Goal: Find specific page/section: Find specific page/section

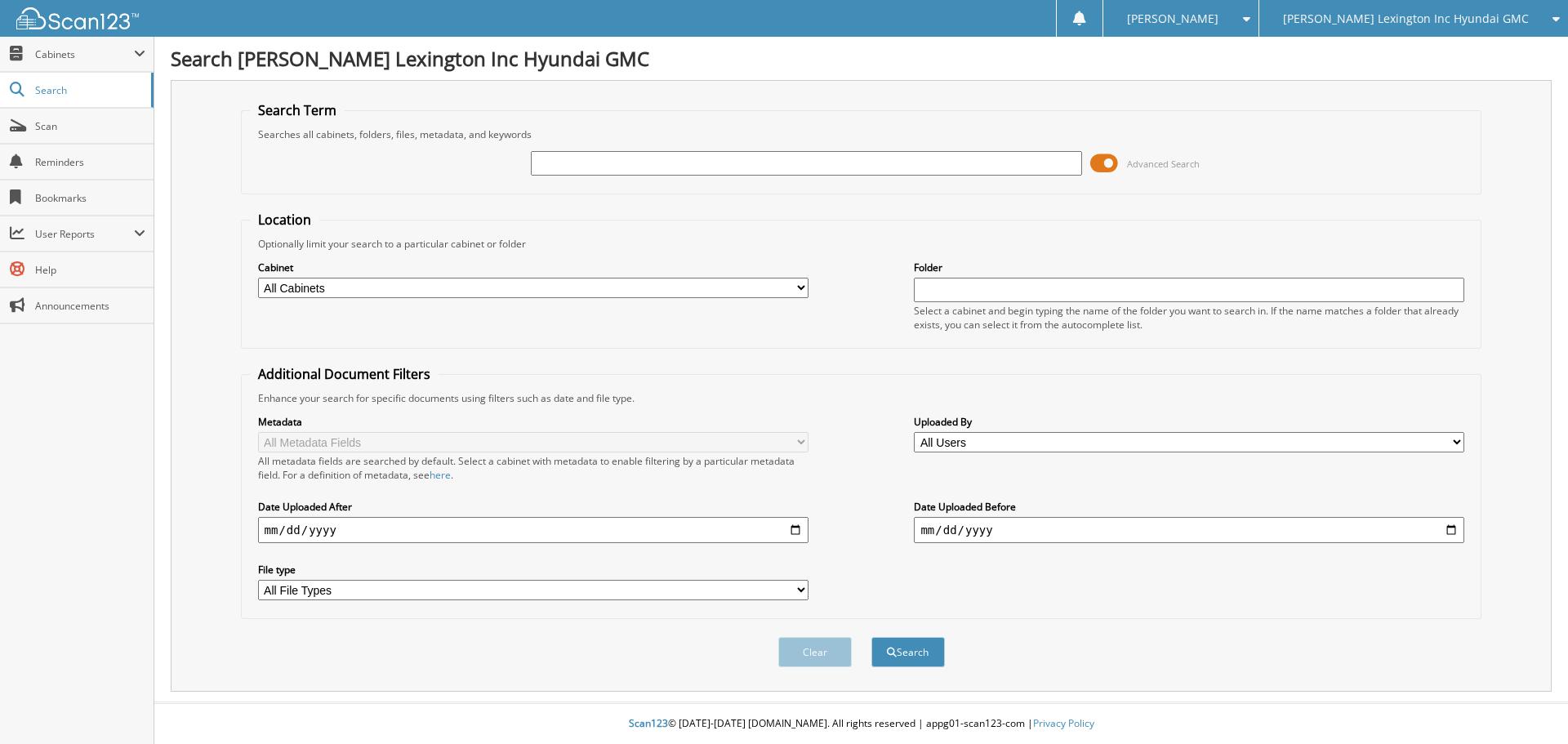
click at [567, 168] on input "text" at bounding box center [806, 163] width 551 height 25
type input "n"
type input "sz296909"
click at [871, 637] on button "Search" at bounding box center [907, 652] width 73 height 31
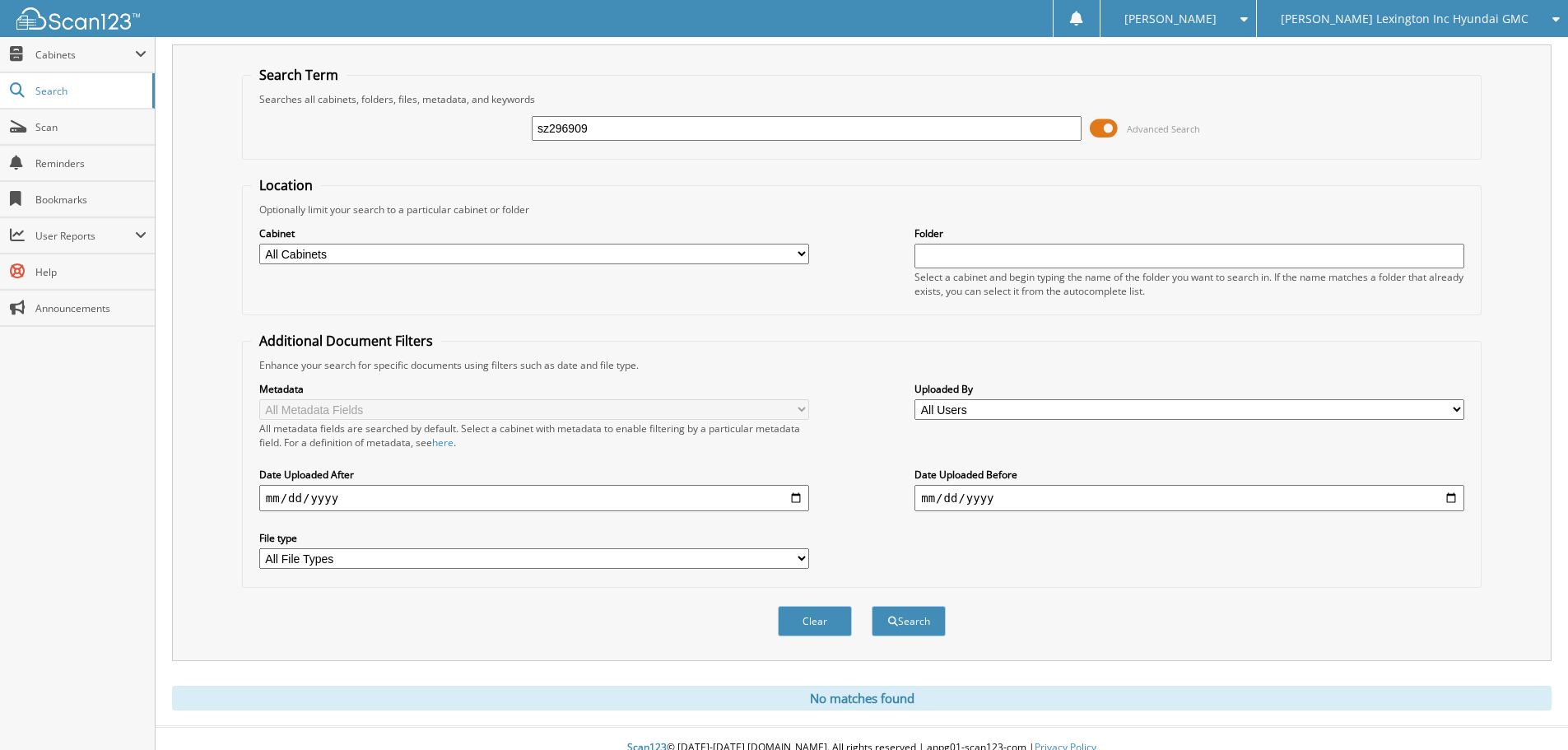
scroll to position [55, 0]
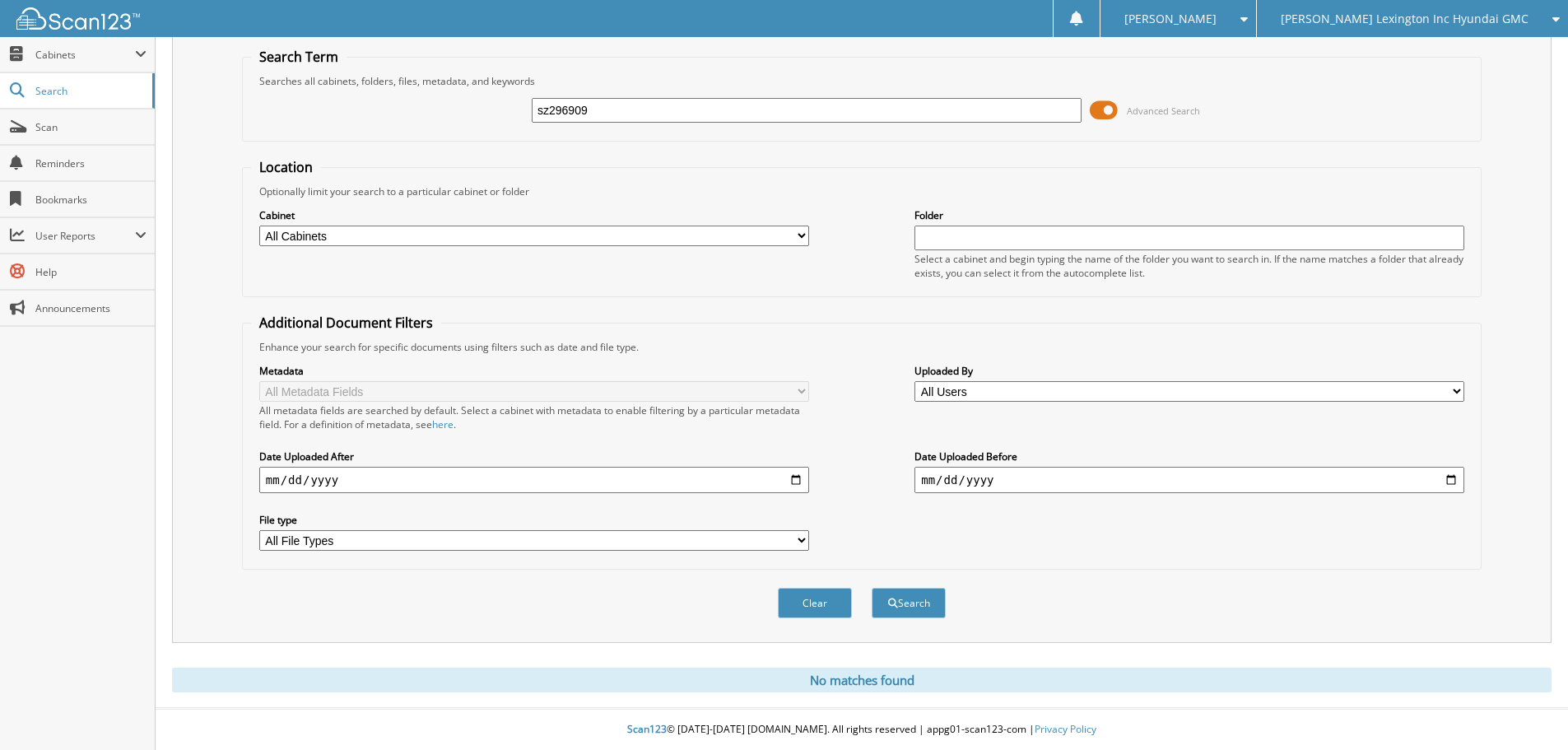
click at [683, 117] on input "sz296909" at bounding box center [806, 111] width 550 height 25
click at [1337, 18] on span "[PERSON_NAME] Lexington Inc Hyundai GMC" at bounding box center [1405, 19] width 248 height 10
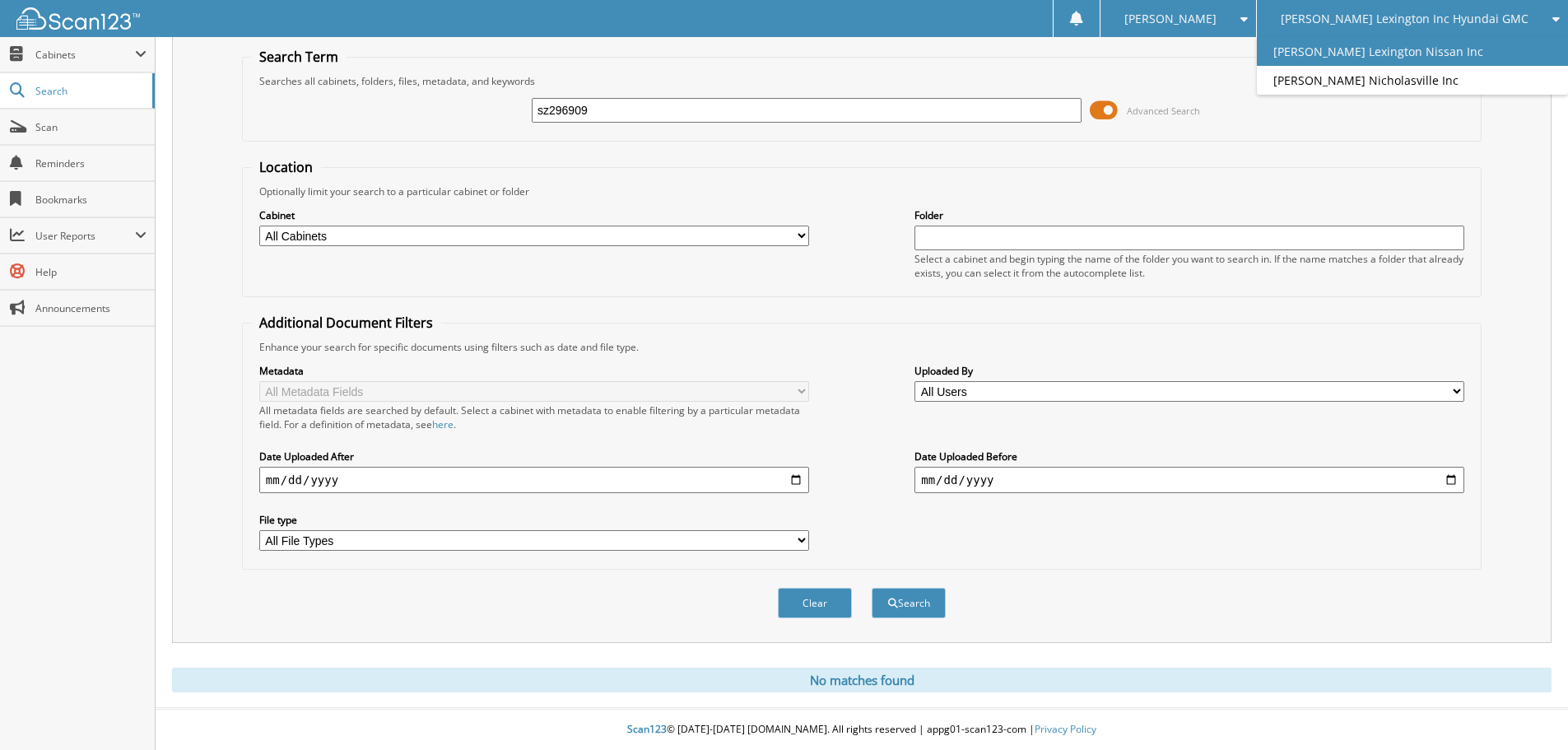
click at [1350, 41] on link "[PERSON_NAME] Lexington Nissan Inc" at bounding box center [1412, 52] width 311 height 29
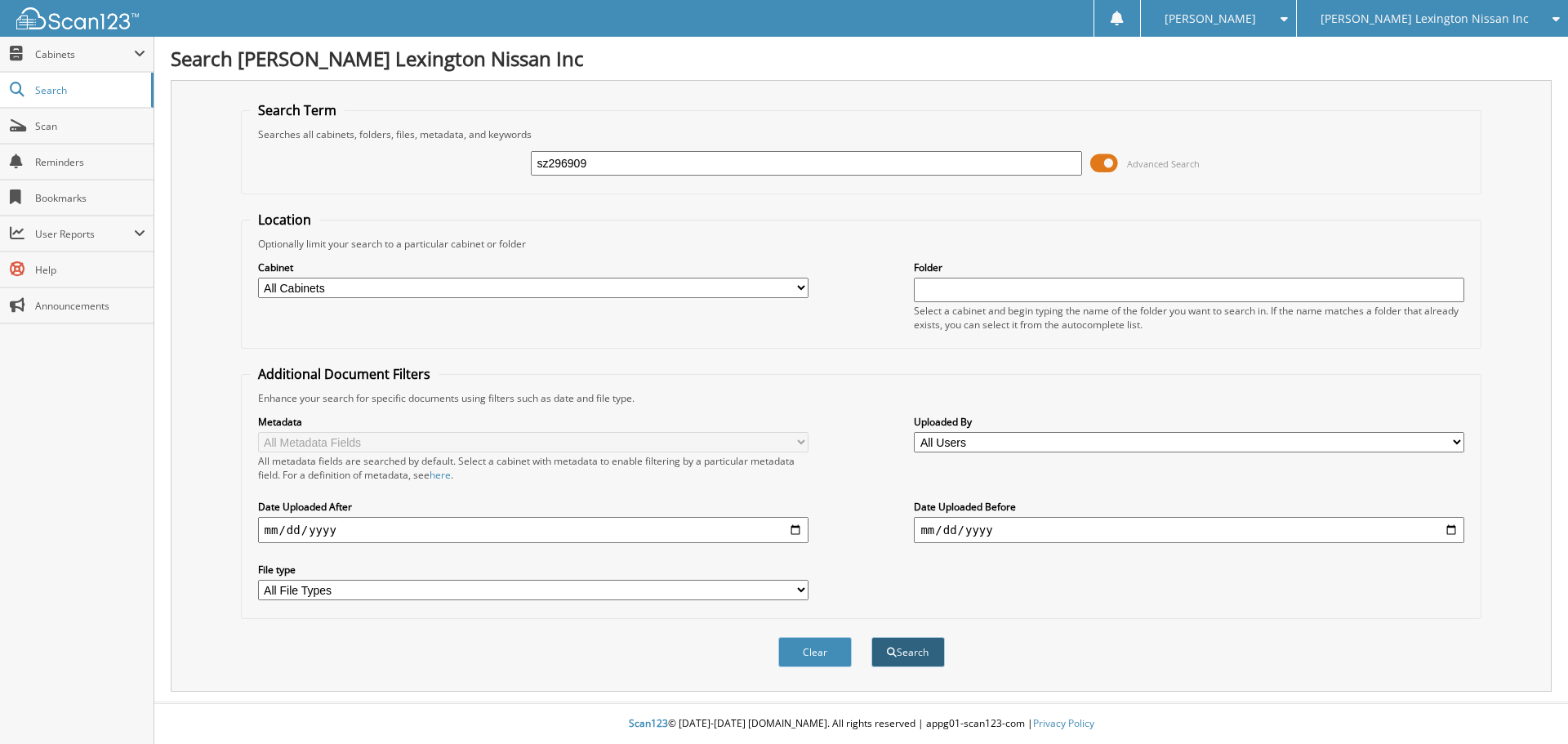
type input "sz296909"
click at [917, 653] on button "Search" at bounding box center [907, 652] width 73 height 31
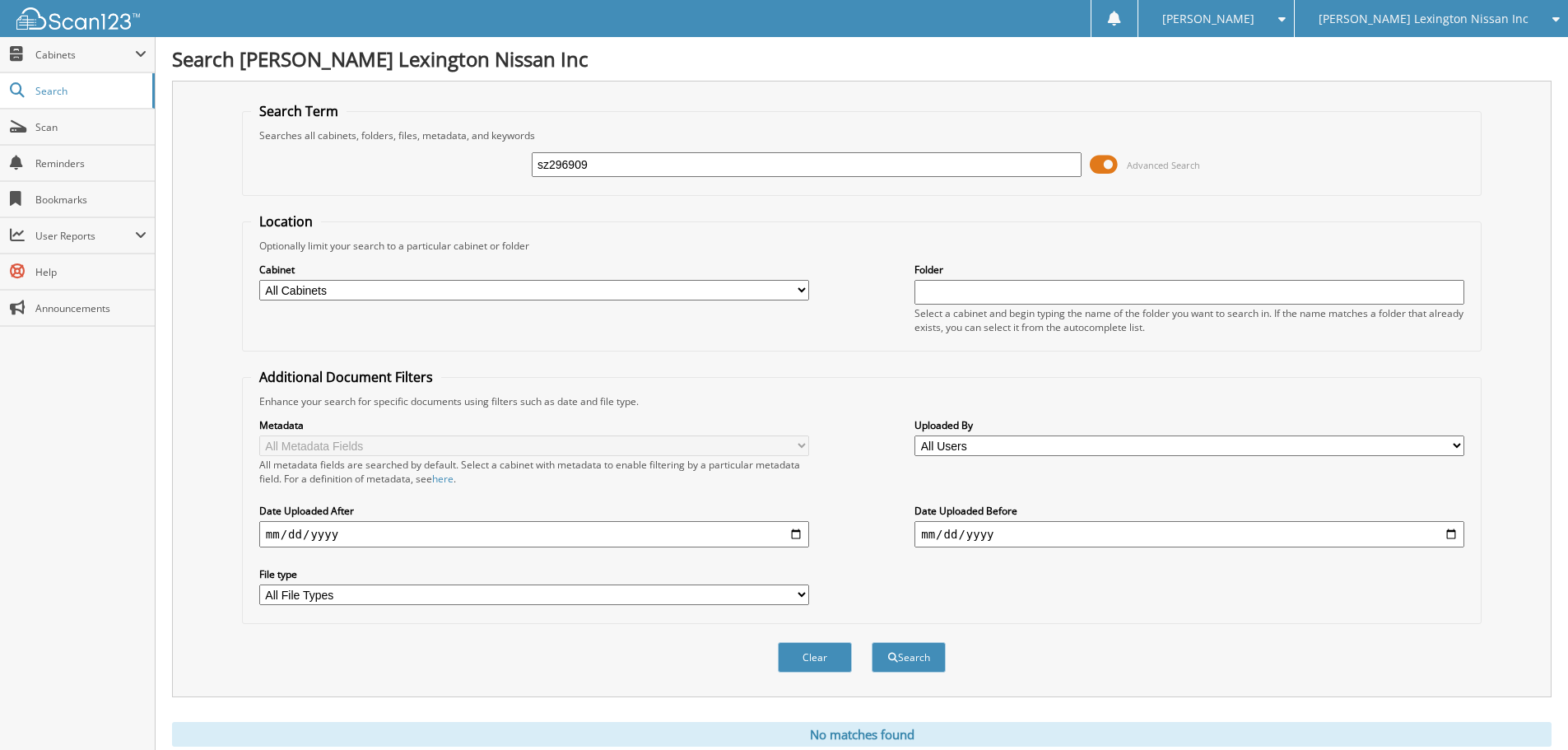
click at [1417, 7] on div "[PERSON_NAME] Lexington Nissan Inc" at bounding box center [1432, 18] width 257 height 37
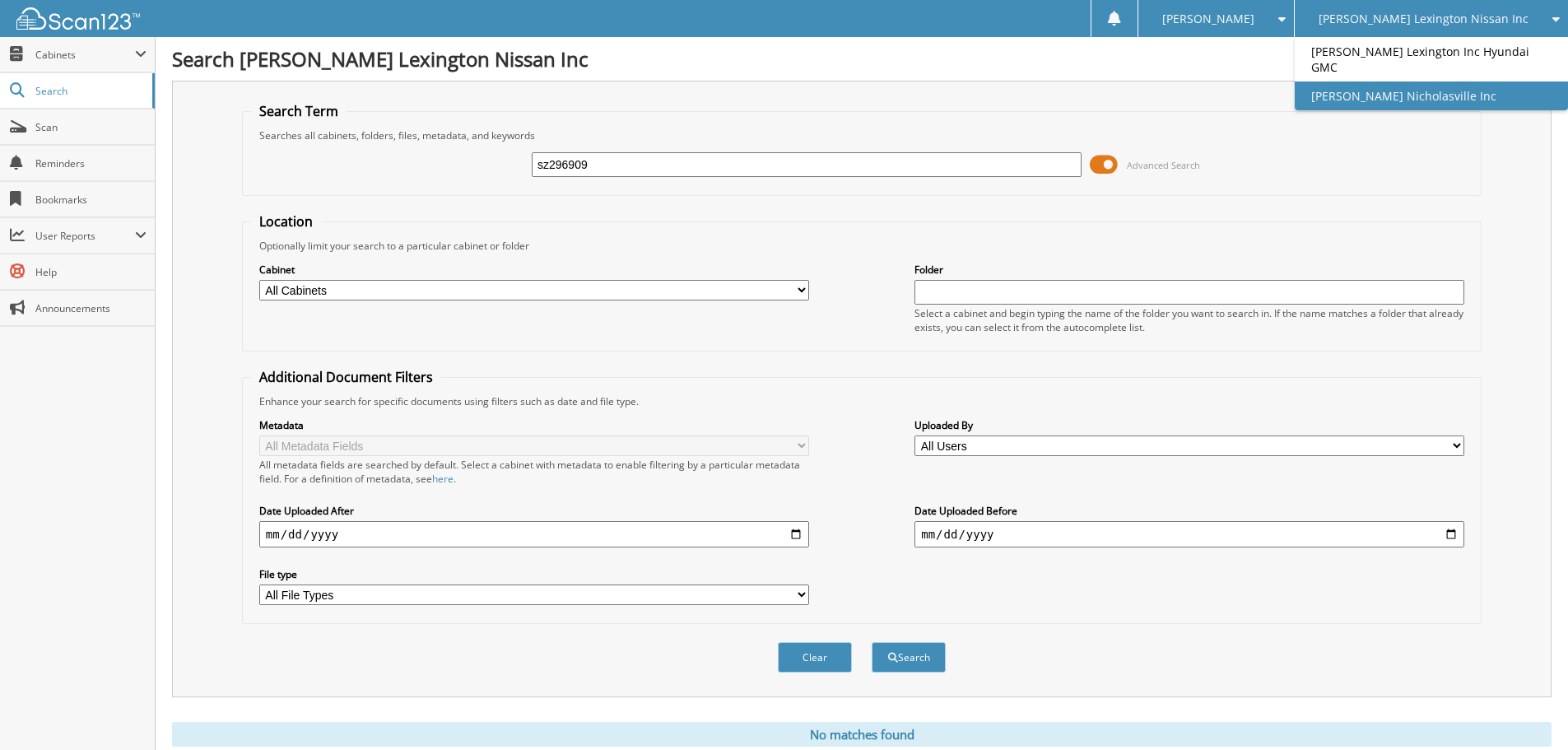
click at [1415, 98] on link "[PERSON_NAME] Nicholasville Inc" at bounding box center [1432, 96] width 273 height 29
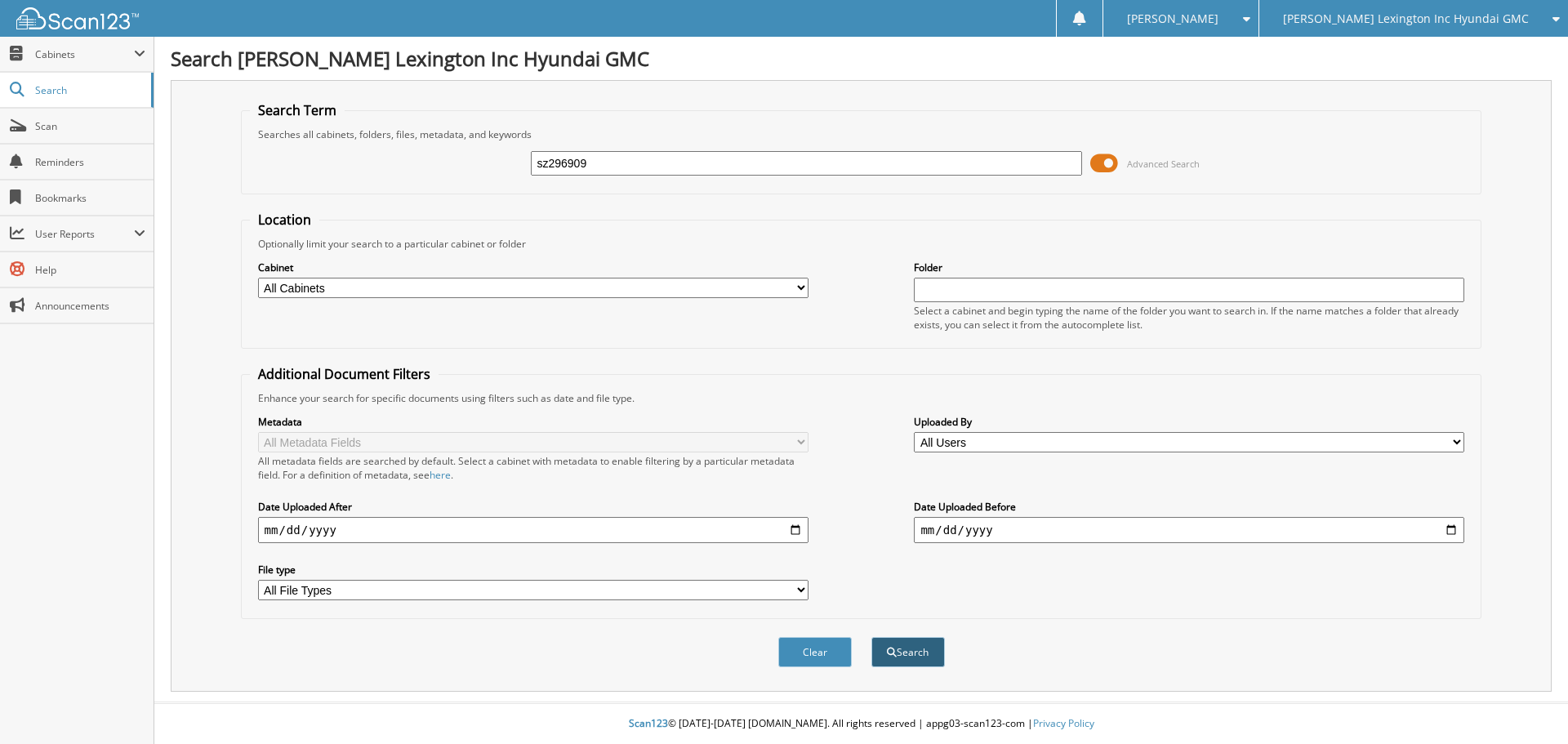
type input "sz296909"
click at [898, 649] on button "Search" at bounding box center [907, 652] width 73 height 31
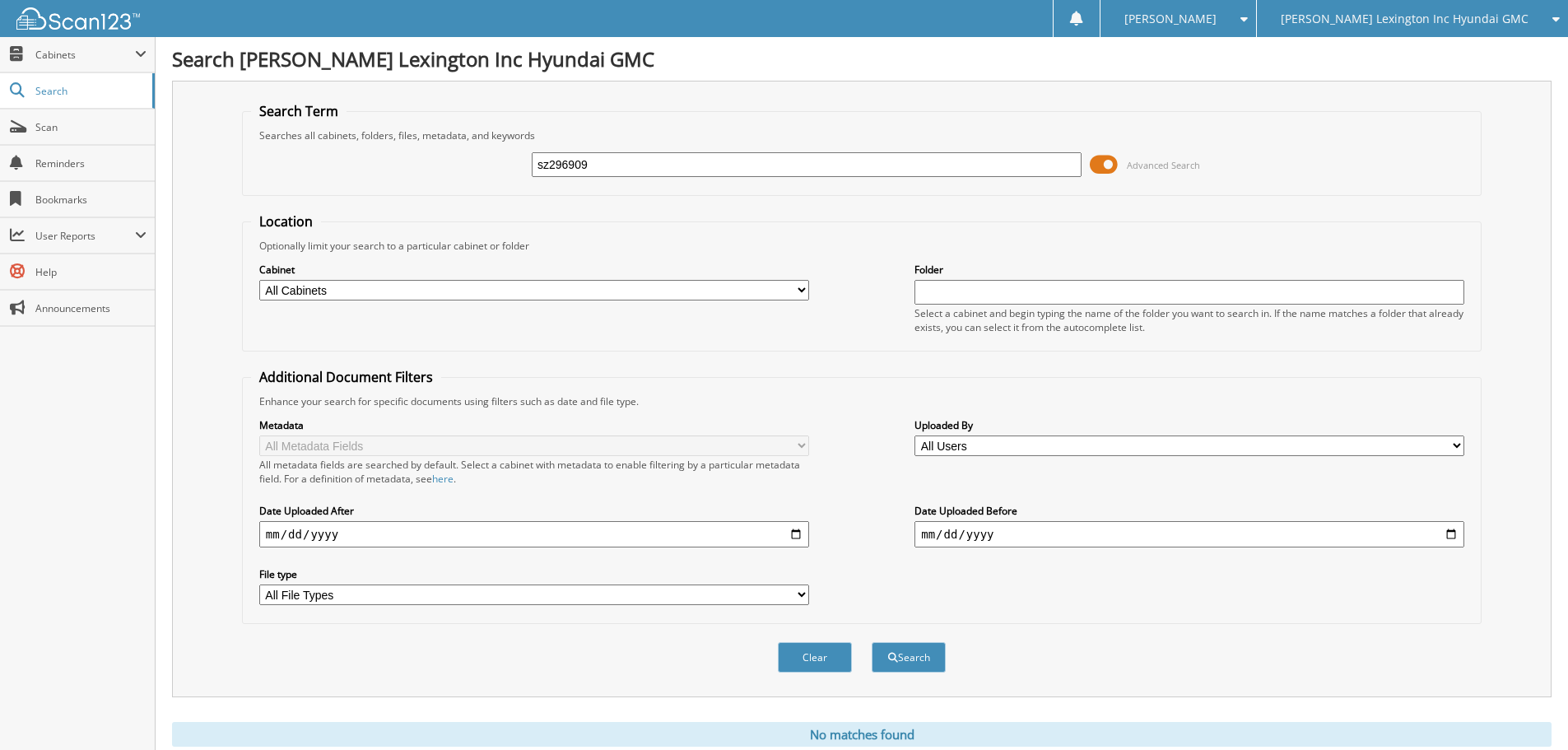
click at [1471, 20] on span "[PERSON_NAME] Lexington Inc Hyundai GMC" at bounding box center [1405, 19] width 248 height 10
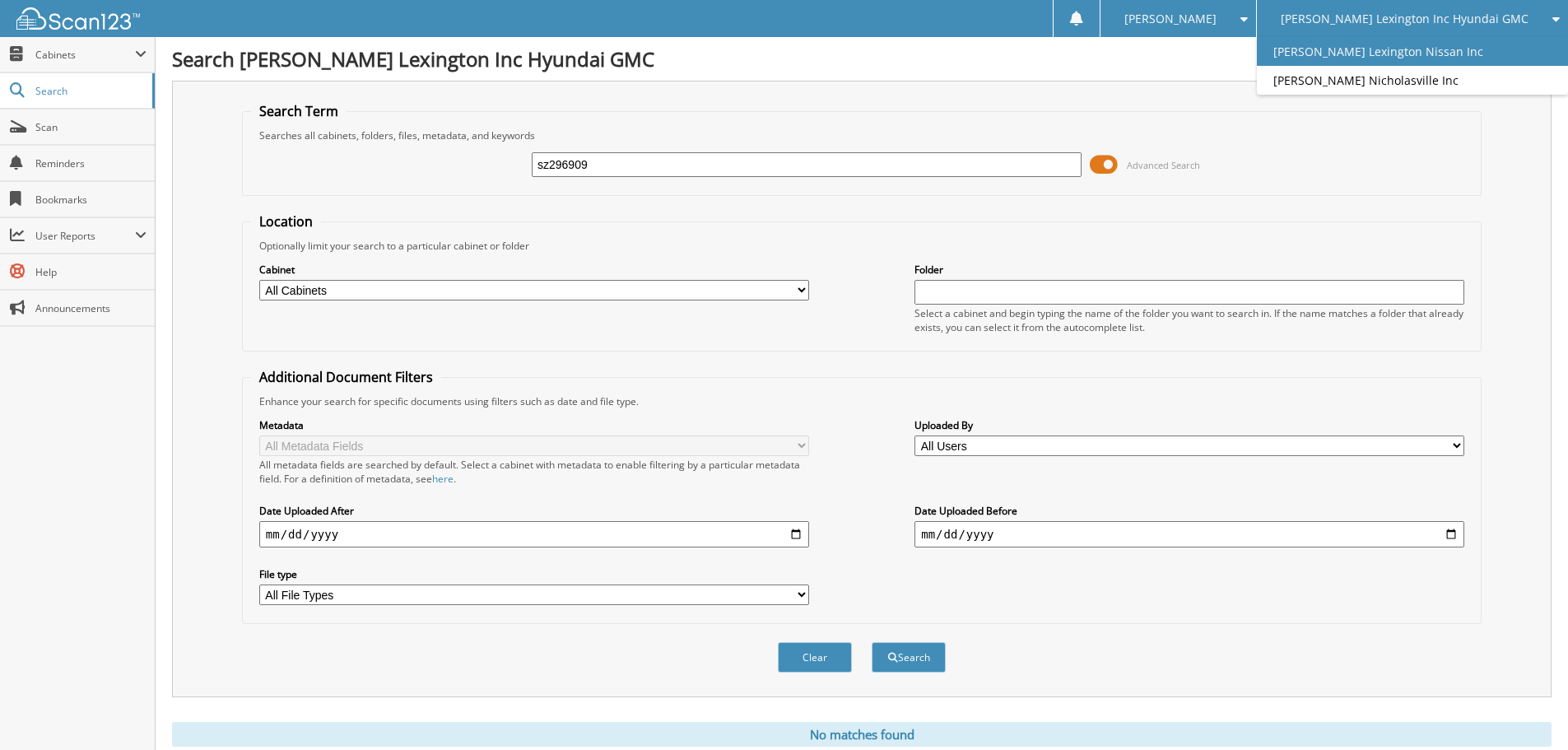
click at [1469, 48] on link "[PERSON_NAME] Lexington Nissan Inc" at bounding box center [1412, 52] width 311 height 29
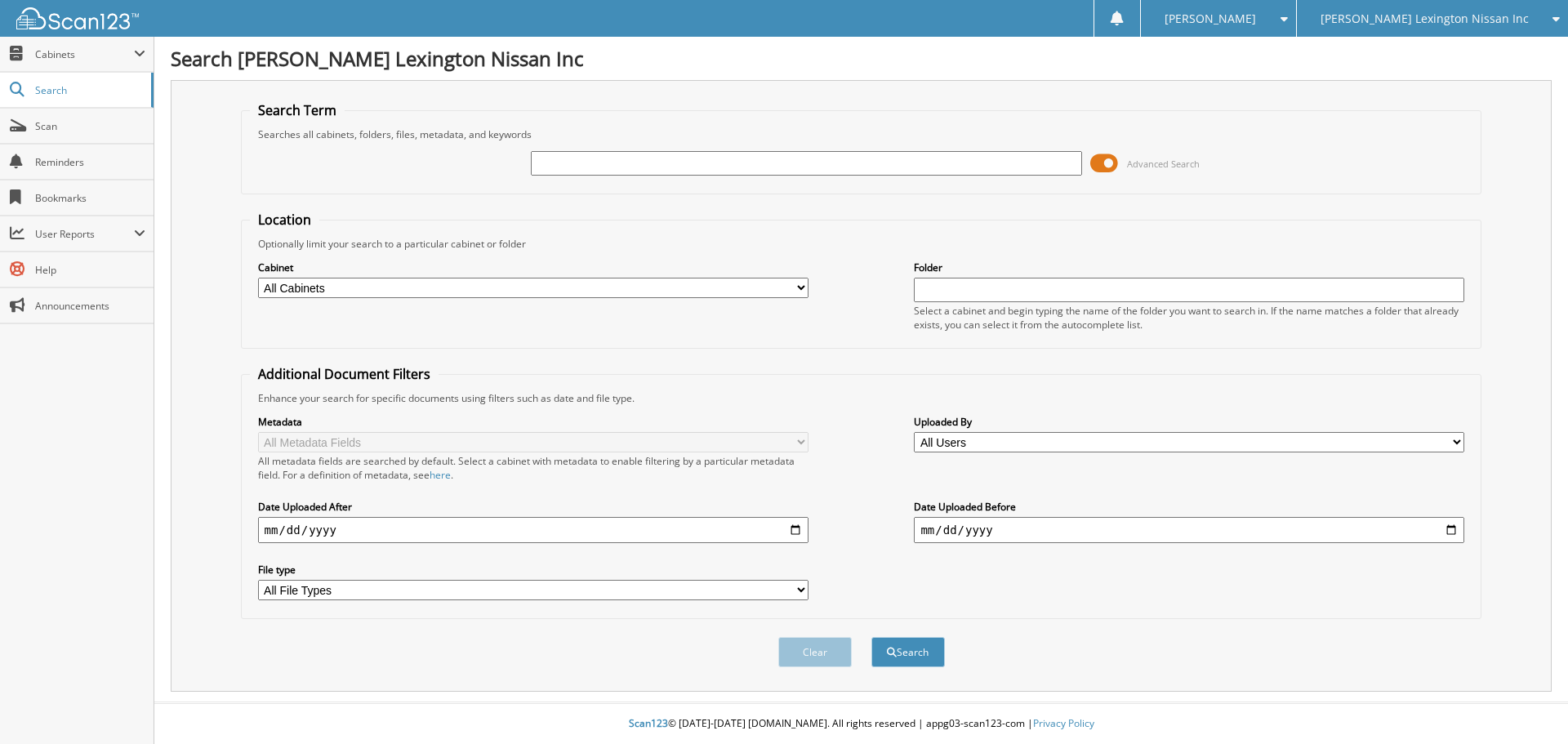
click at [771, 161] on input "text" at bounding box center [806, 163] width 551 height 25
type input "sz296909"
click at [905, 650] on button "Search" at bounding box center [907, 652] width 73 height 31
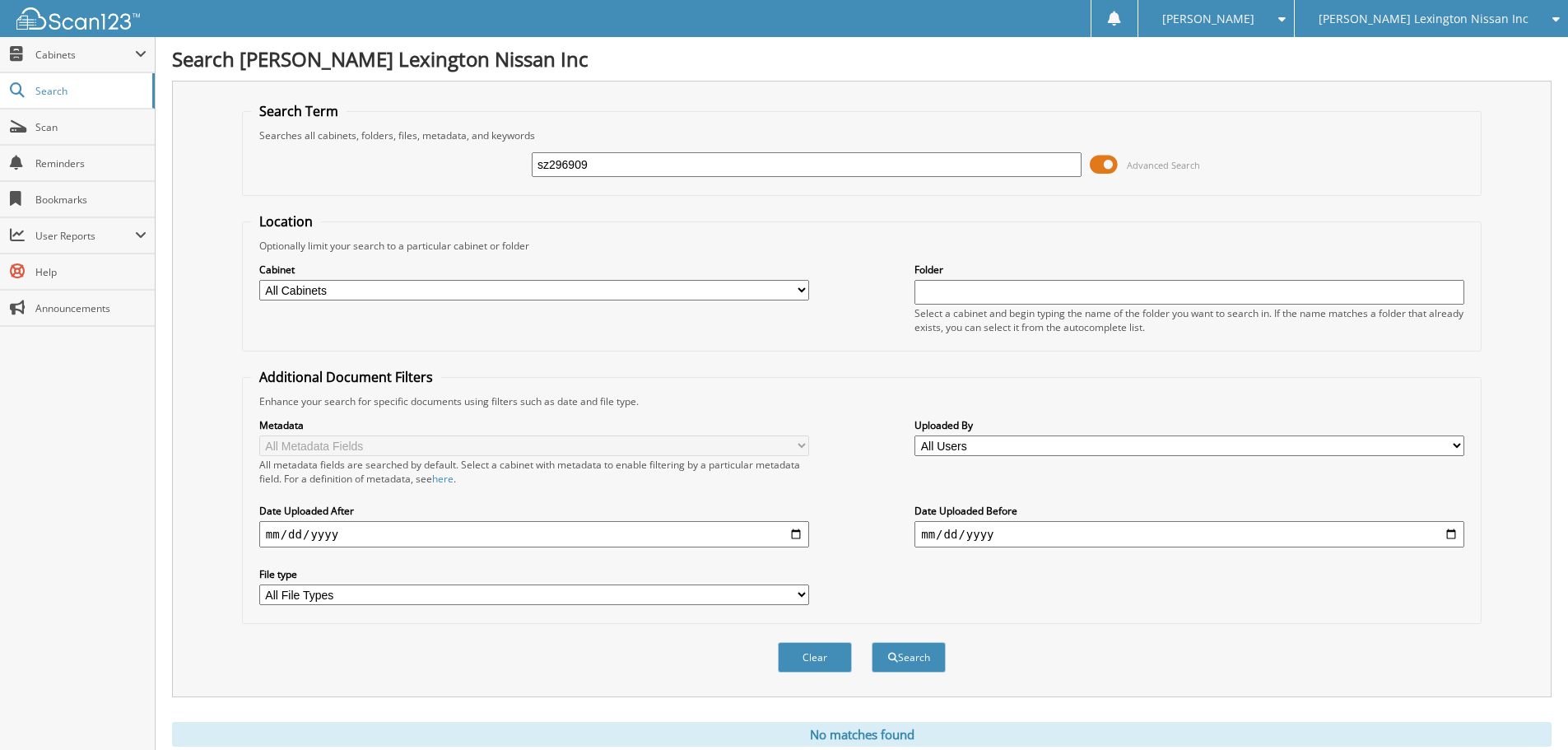
click at [1434, 19] on span "[PERSON_NAME] Lexington Nissan Inc" at bounding box center [1424, 19] width 210 height 10
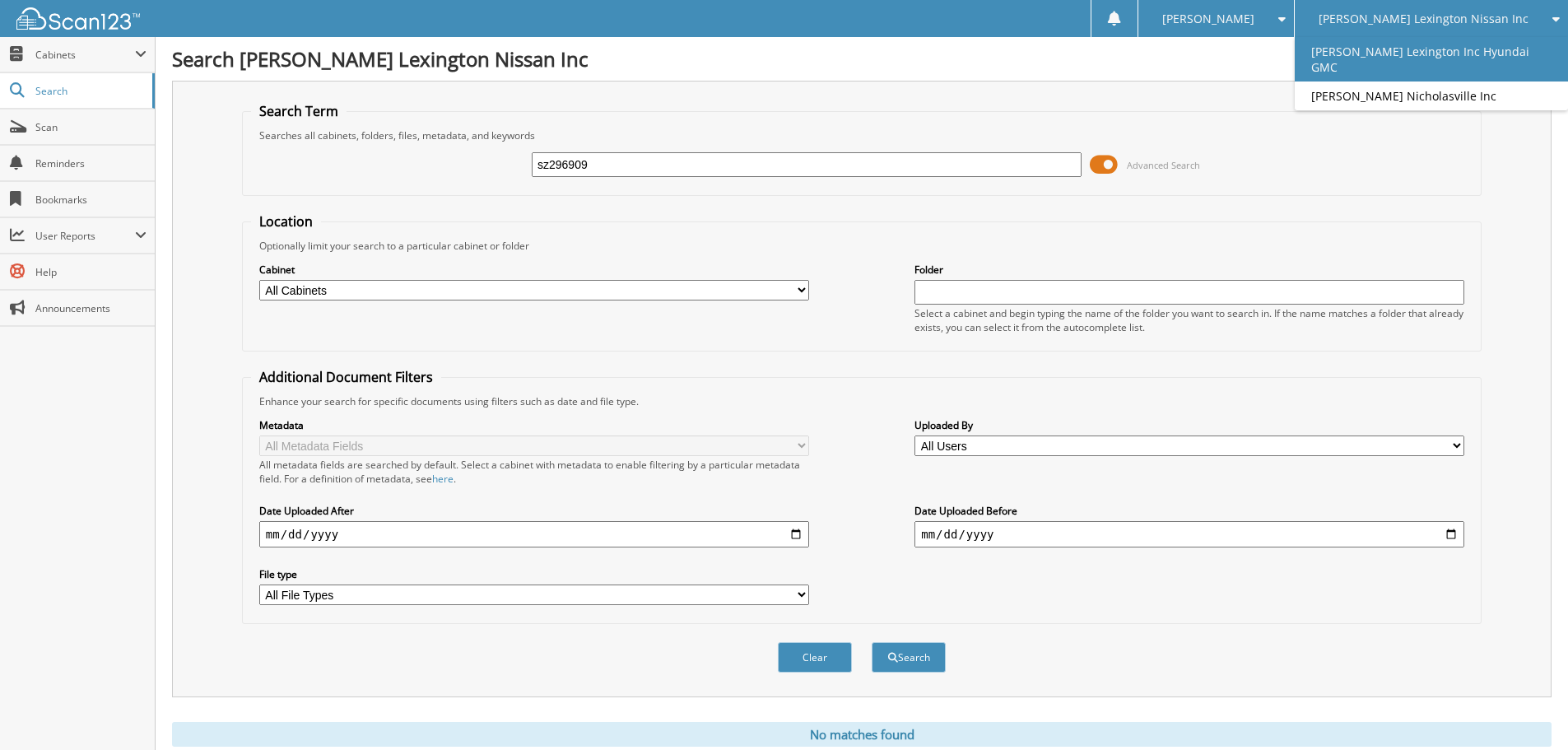
click at [1432, 79] on link "[PERSON_NAME] Lexington Inc Hyundai GMC" at bounding box center [1432, 59] width 273 height 44
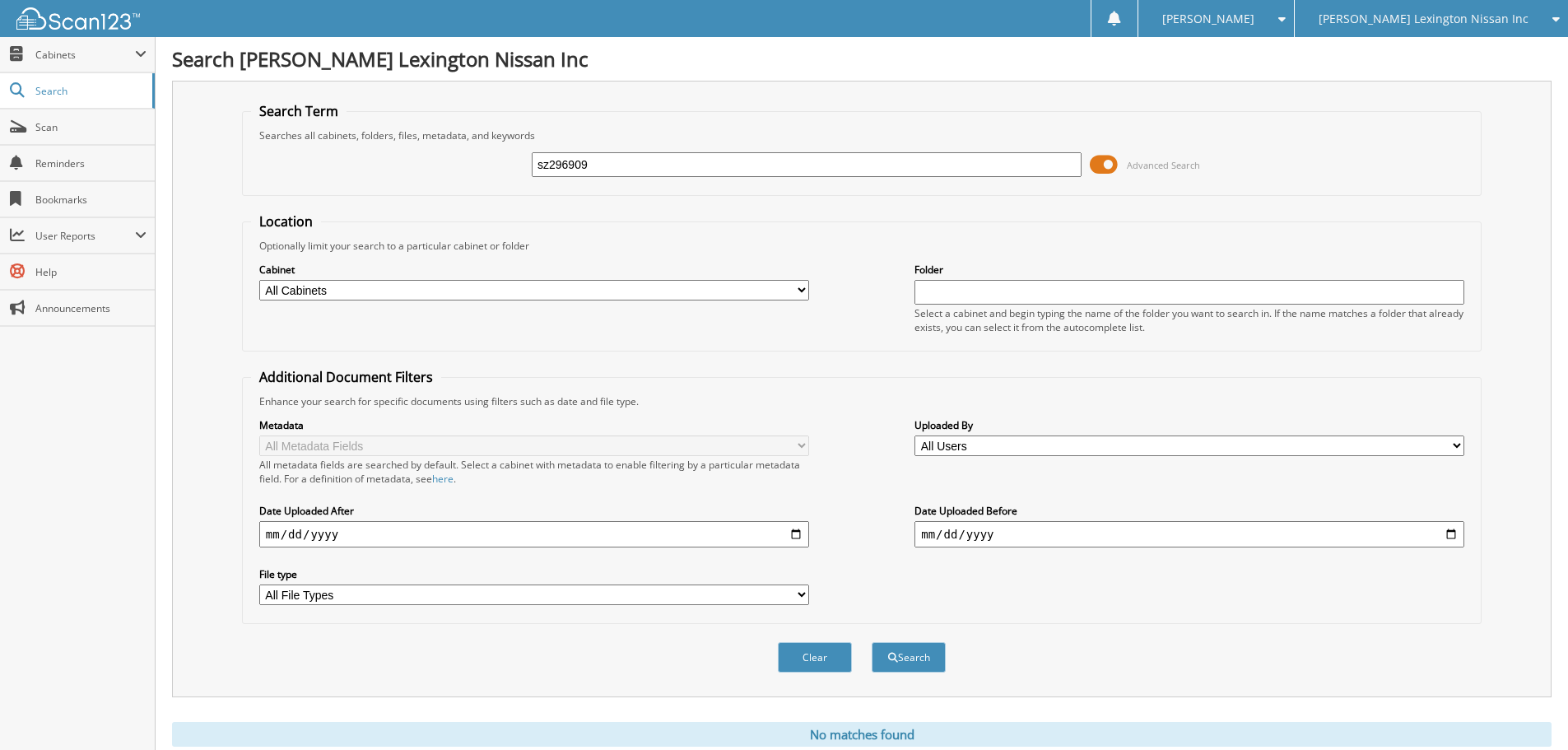
click at [1447, 14] on span "[PERSON_NAME] Lexington Nissan Inc" at bounding box center [1424, 19] width 210 height 10
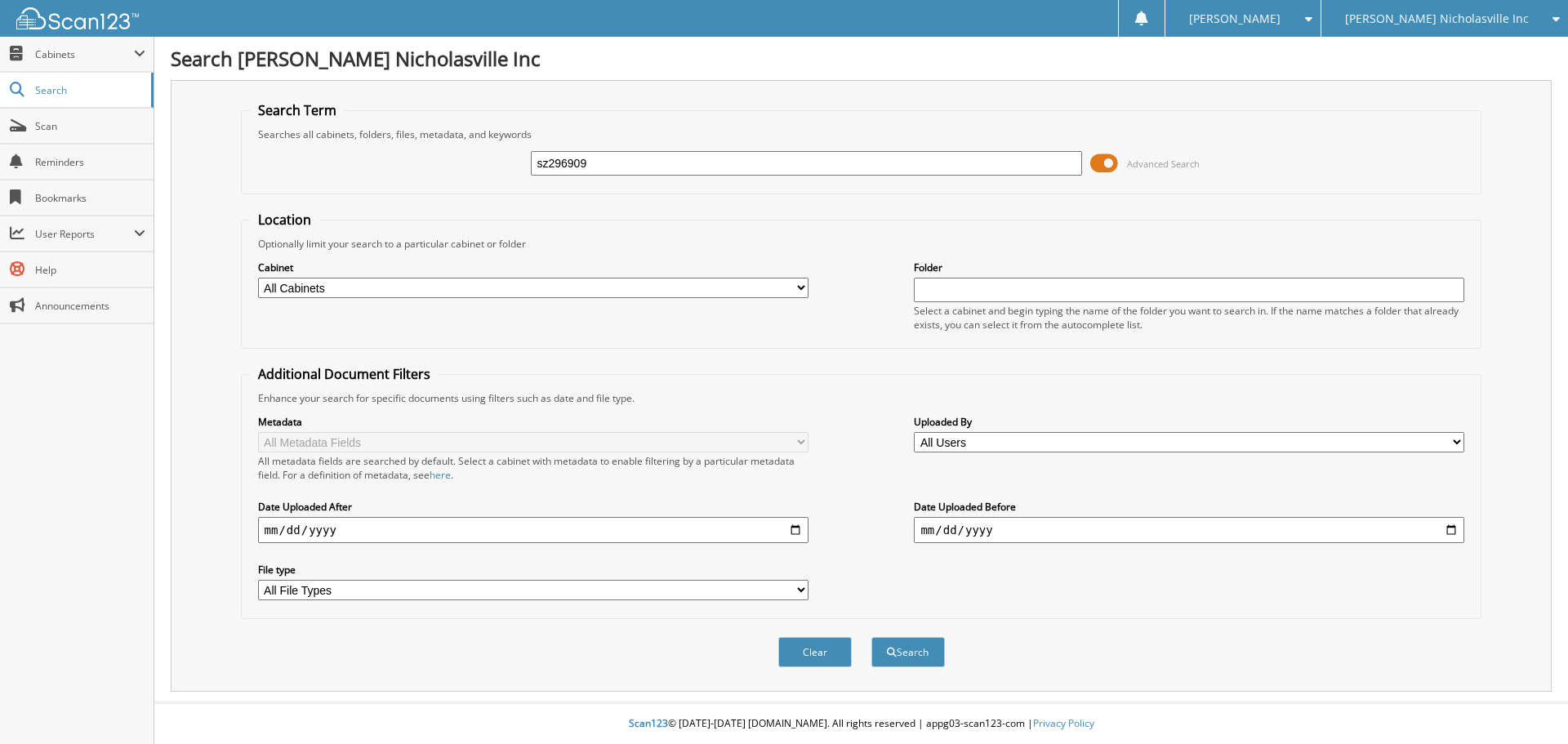
type input "sz296909"
click at [883, 636] on div "Clear Search" at bounding box center [861, 652] width 1241 height 66
click at [885, 637] on div "Search" at bounding box center [907, 652] width 77 height 34
click at [898, 656] on button "Search" at bounding box center [907, 652] width 73 height 31
